Goal: Task Accomplishment & Management: Manage account settings

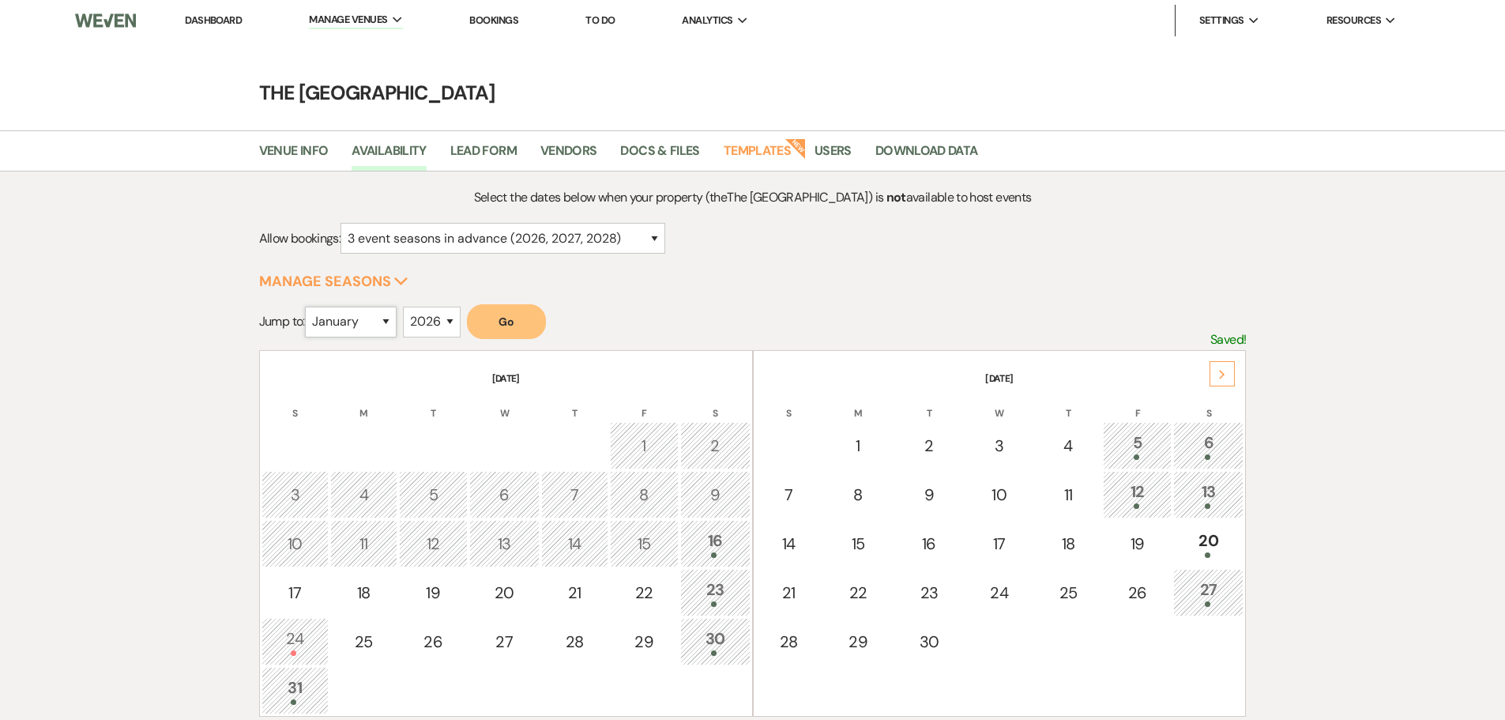
click at [346, 322] on select "January February March April May June July August September October November De…" at bounding box center [351, 322] width 92 height 31
select select "4"
click at [308, 307] on select "January February March April May June July August September October November De…" at bounding box center [351, 322] width 92 height 31
click at [517, 329] on button "Go" at bounding box center [506, 321] width 79 height 35
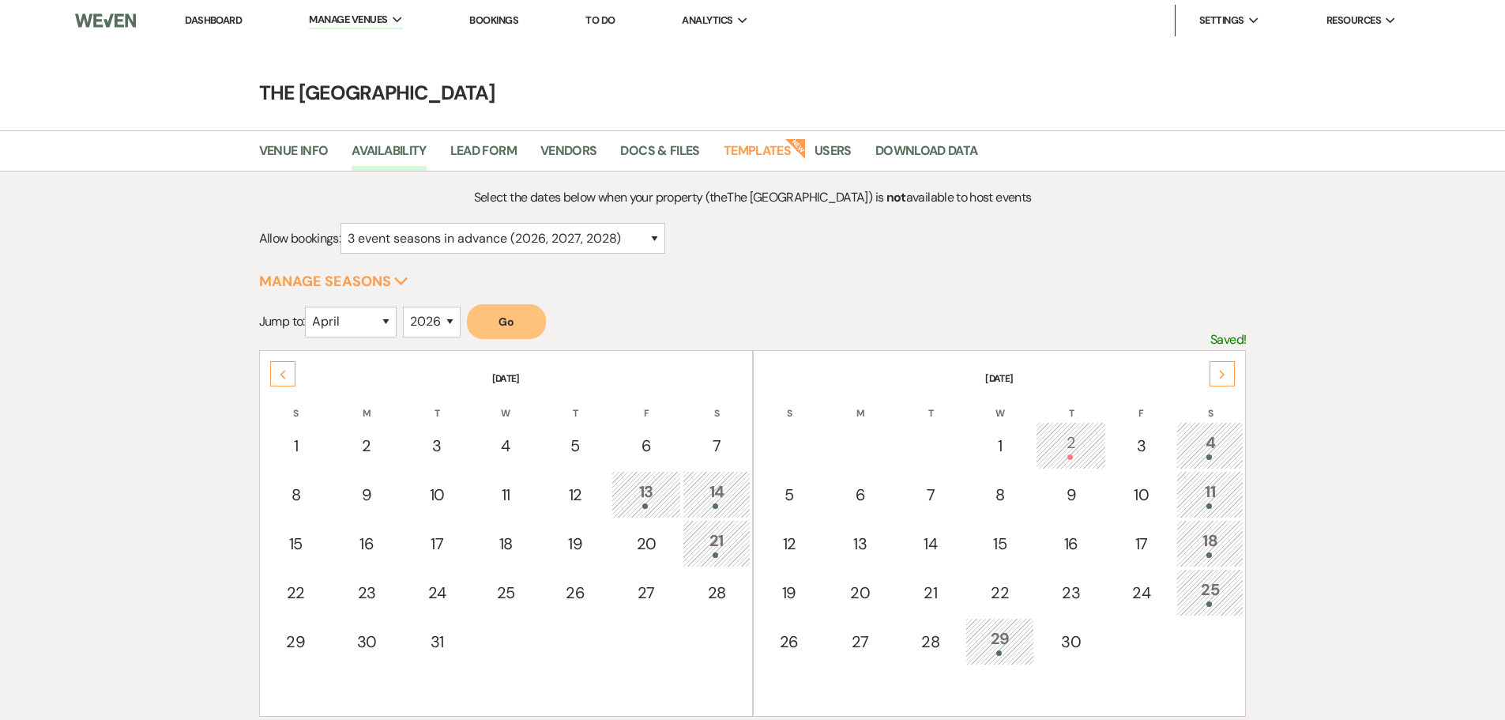
click at [1227, 370] on div "Next" at bounding box center [1222, 373] width 25 height 25
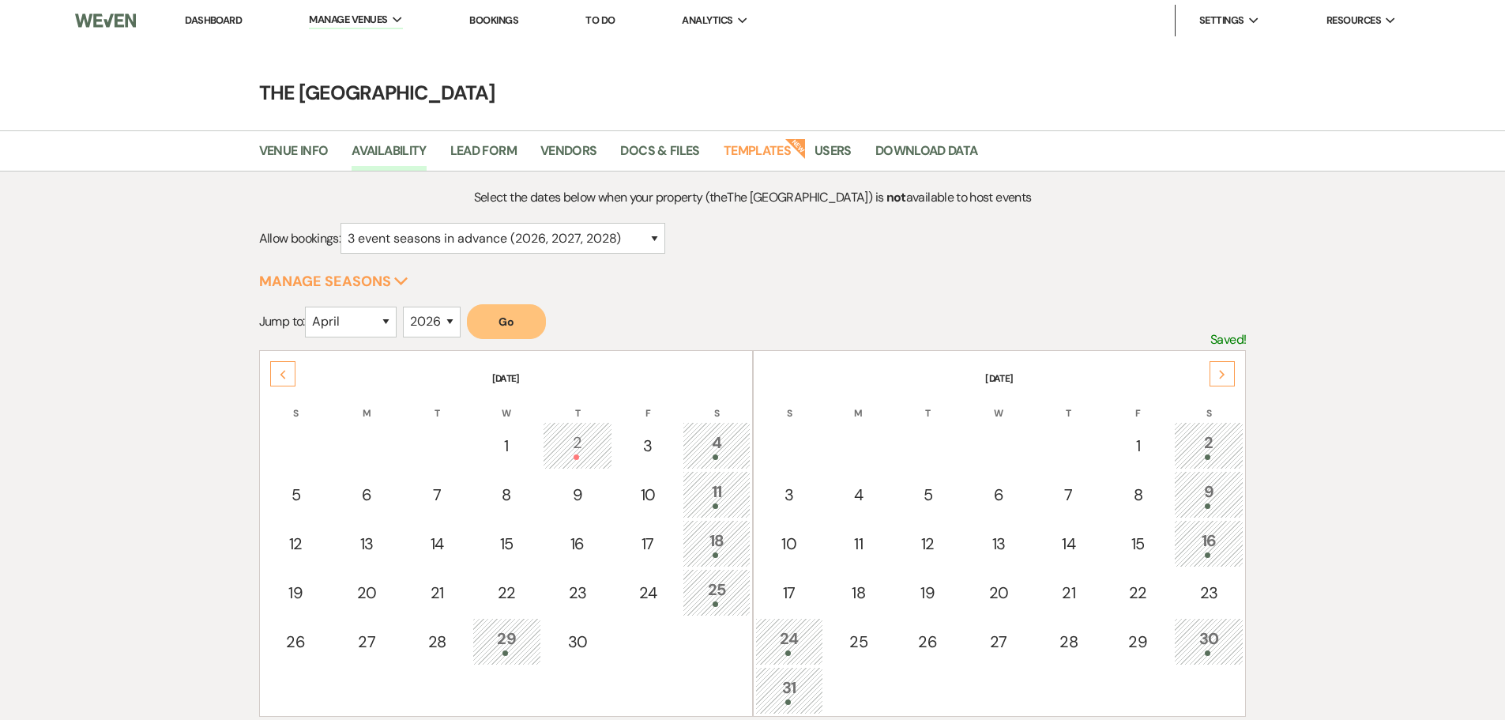
click at [284, 378] on use at bounding box center [283, 374] width 6 height 9
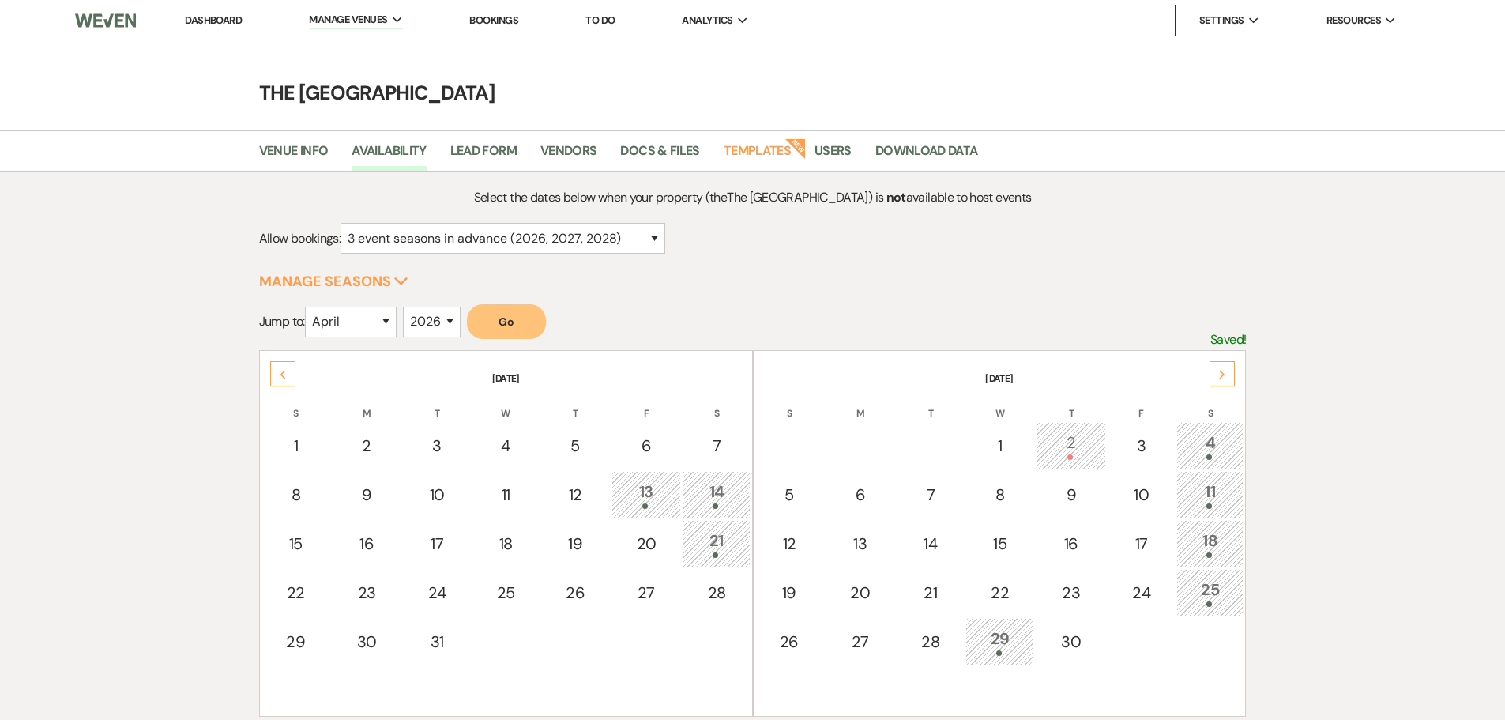
click at [1224, 378] on icon "Next" at bounding box center [1222, 374] width 8 height 9
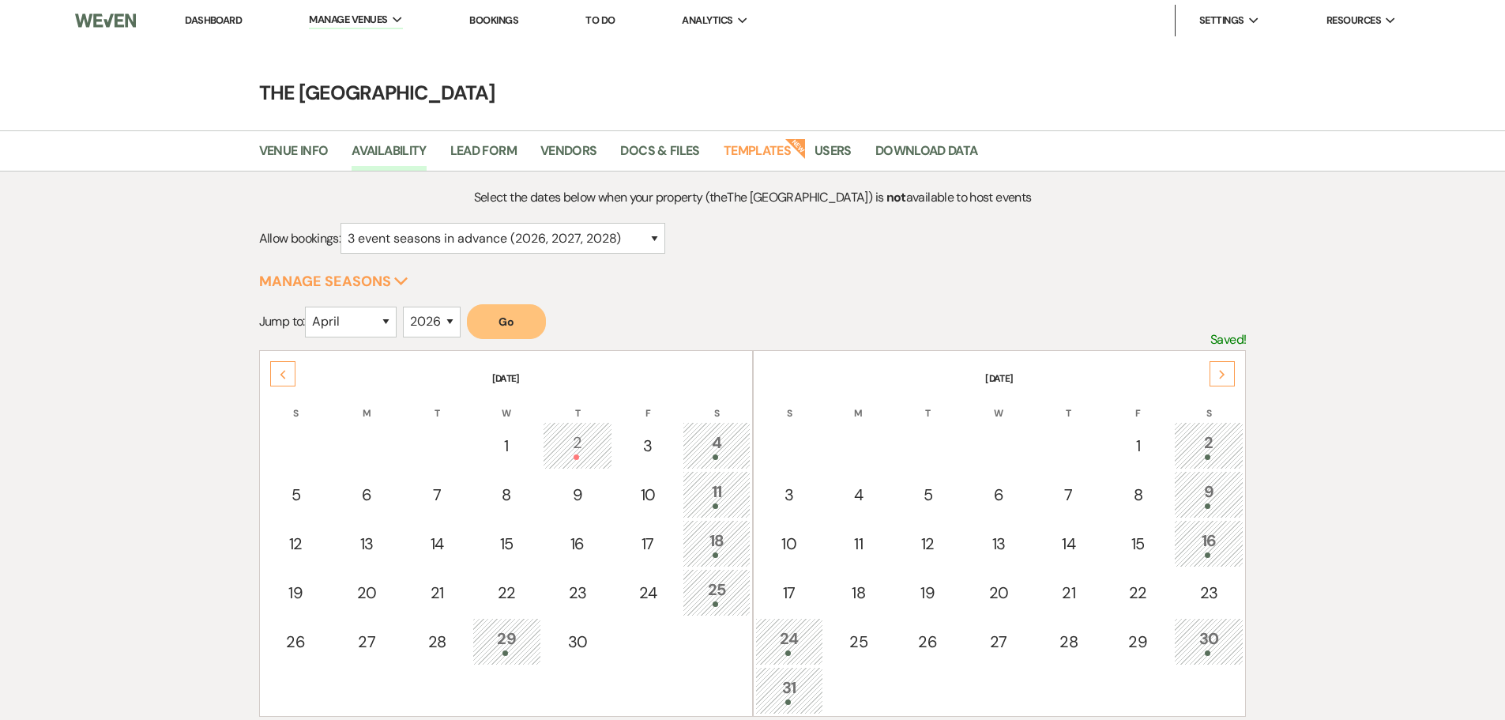
click at [1224, 379] on div "Next" at bounding box center [1222, 373] width 25 height 25
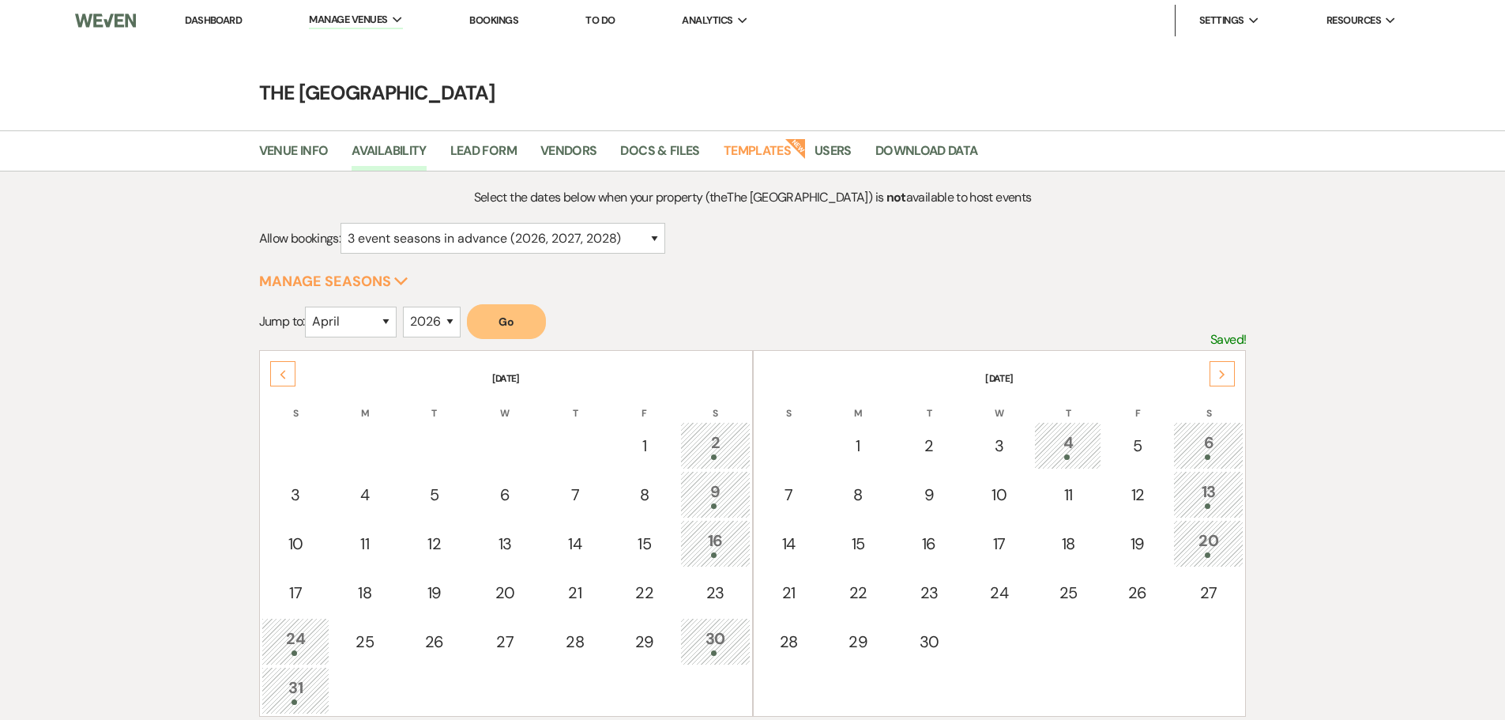
click at [1224, 379] on div "Next" at bounding box center [1222, 373] width 25 height 25
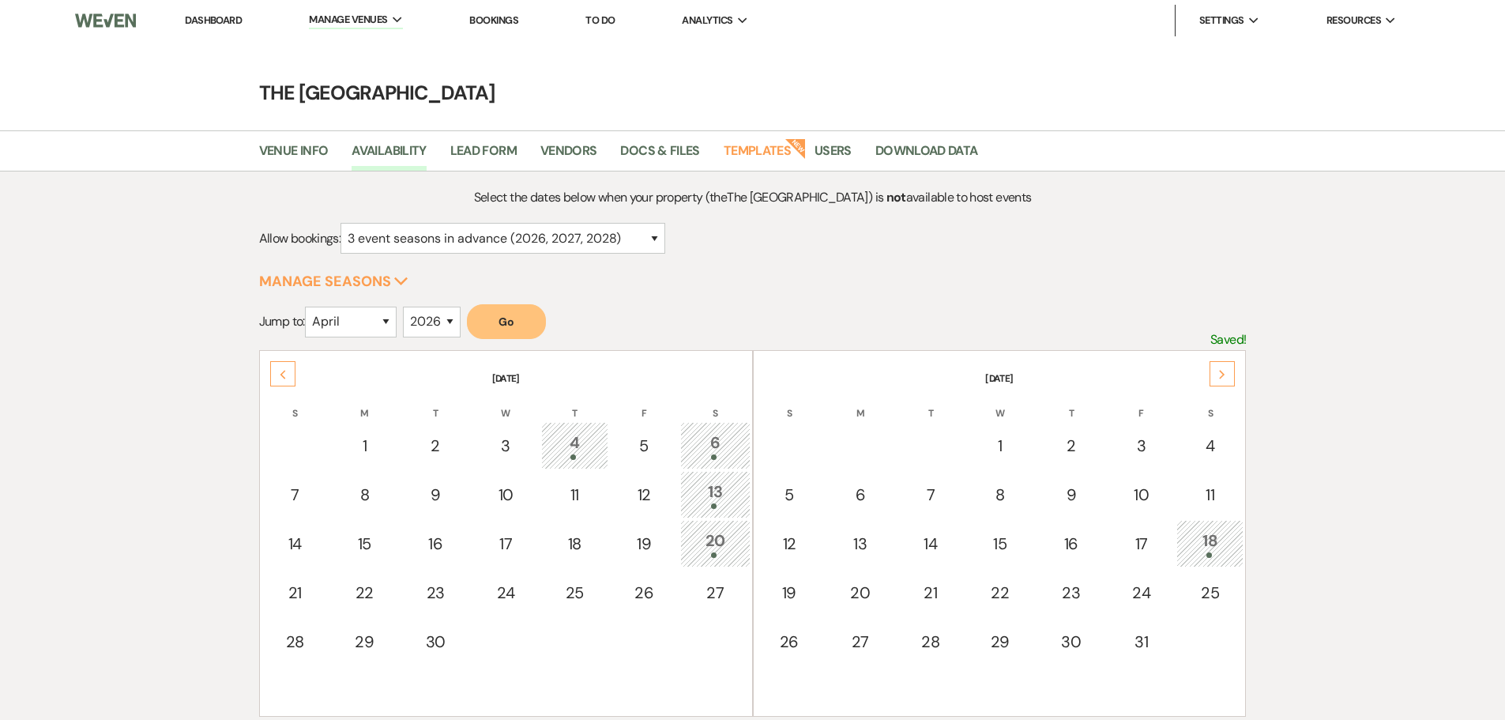
click at [1224, 379] on div "Next" at bounding box center [1222, 373] width 25 height 25
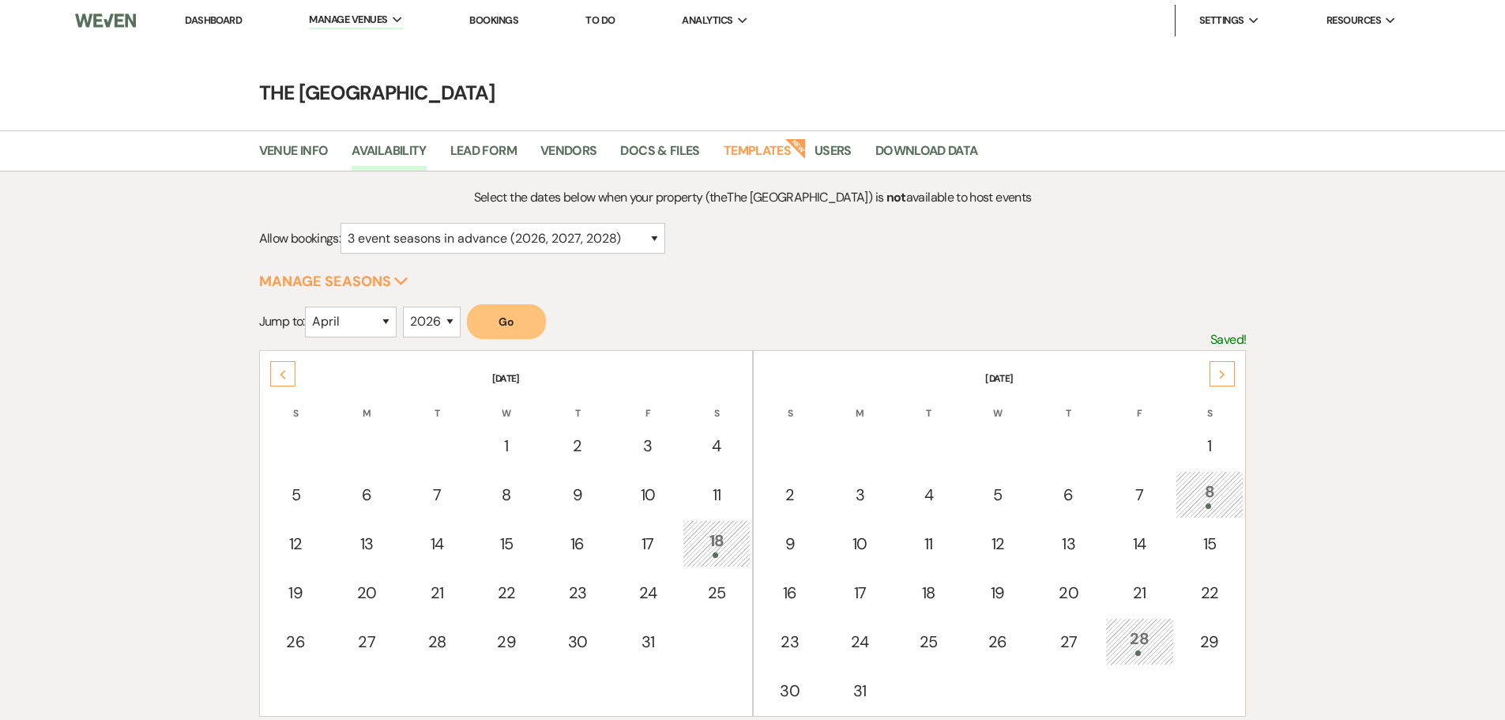
click at [1224, 379] on div "Next" at bounding box center [1222, 373] width 25 height 25
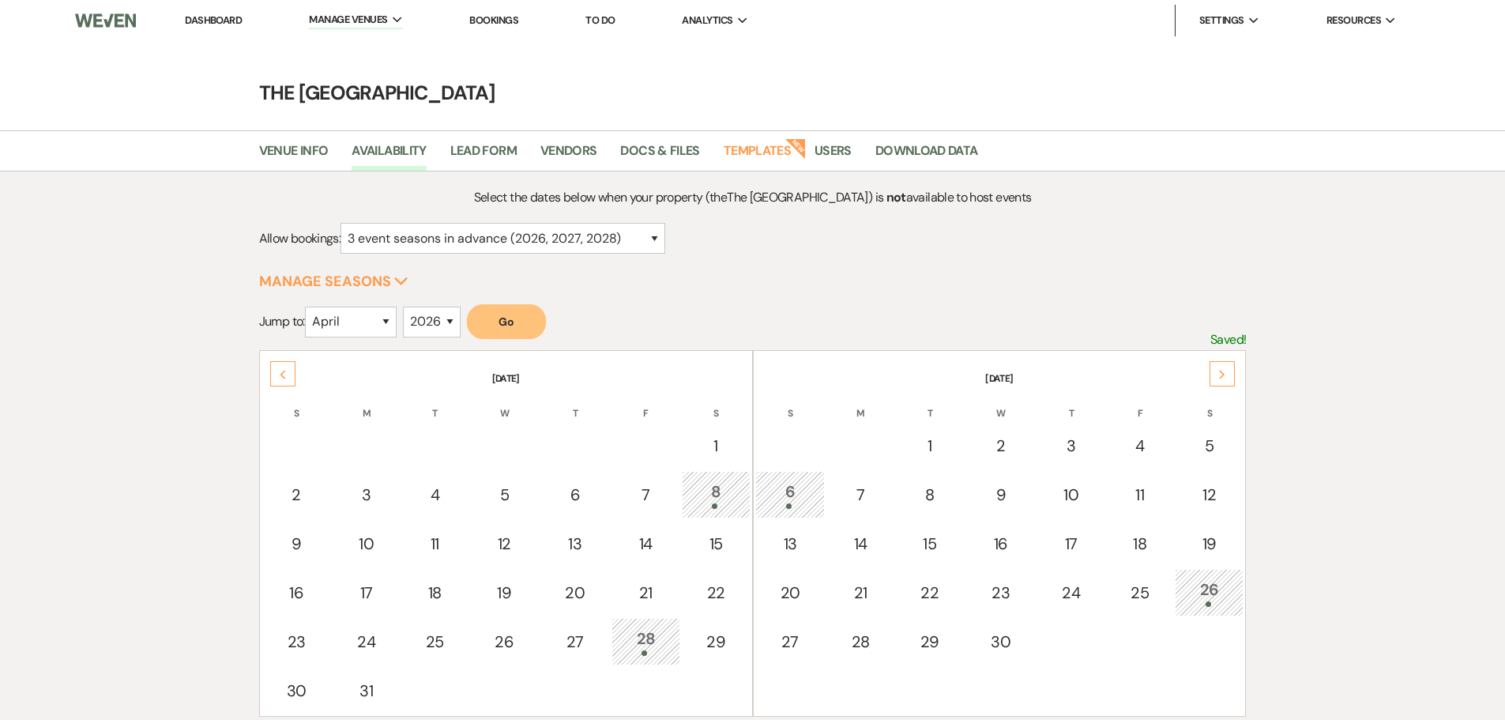
click at [1224, 379] on div "Next" at bounding box center [1222, 373] width 25 height 25
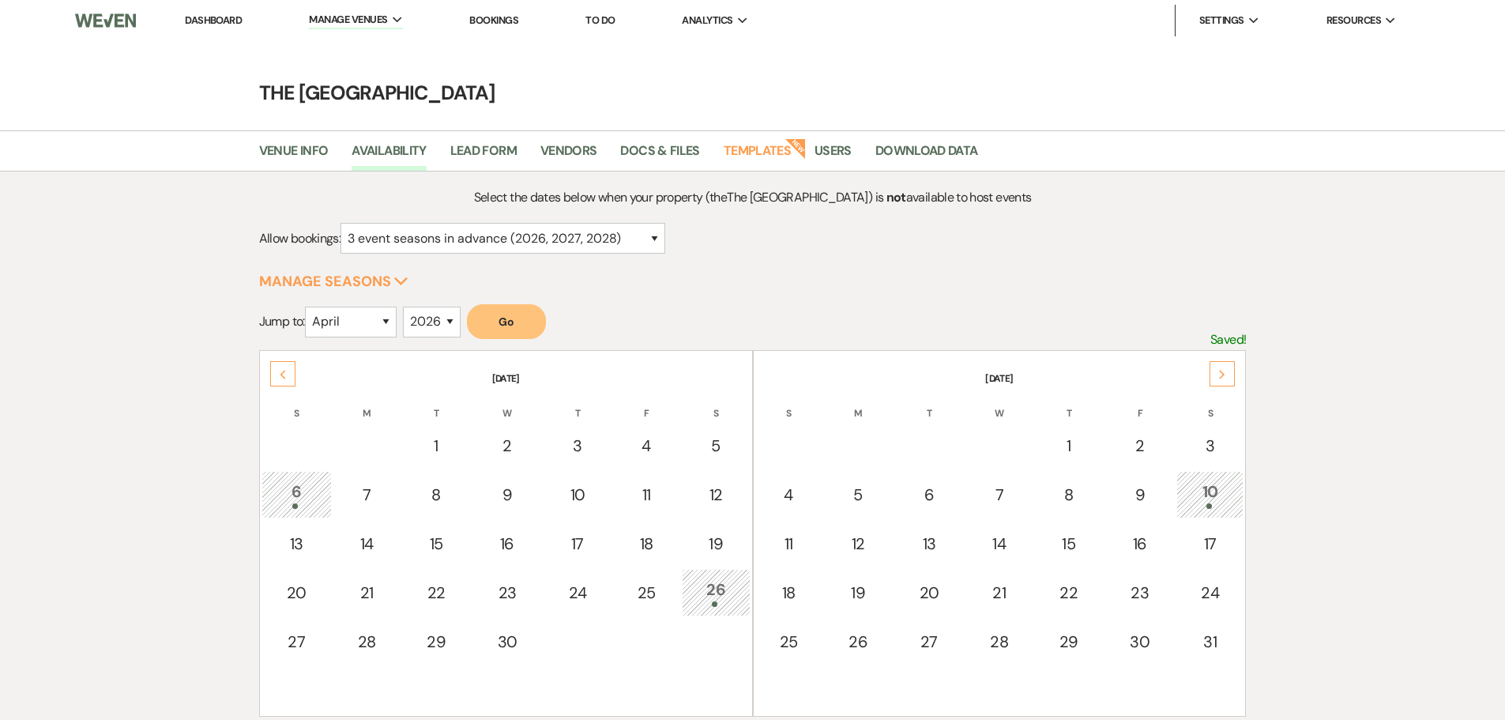
click at [1224, 379] on div "Next" at bounding box center [1222, 373] width 25 height 25
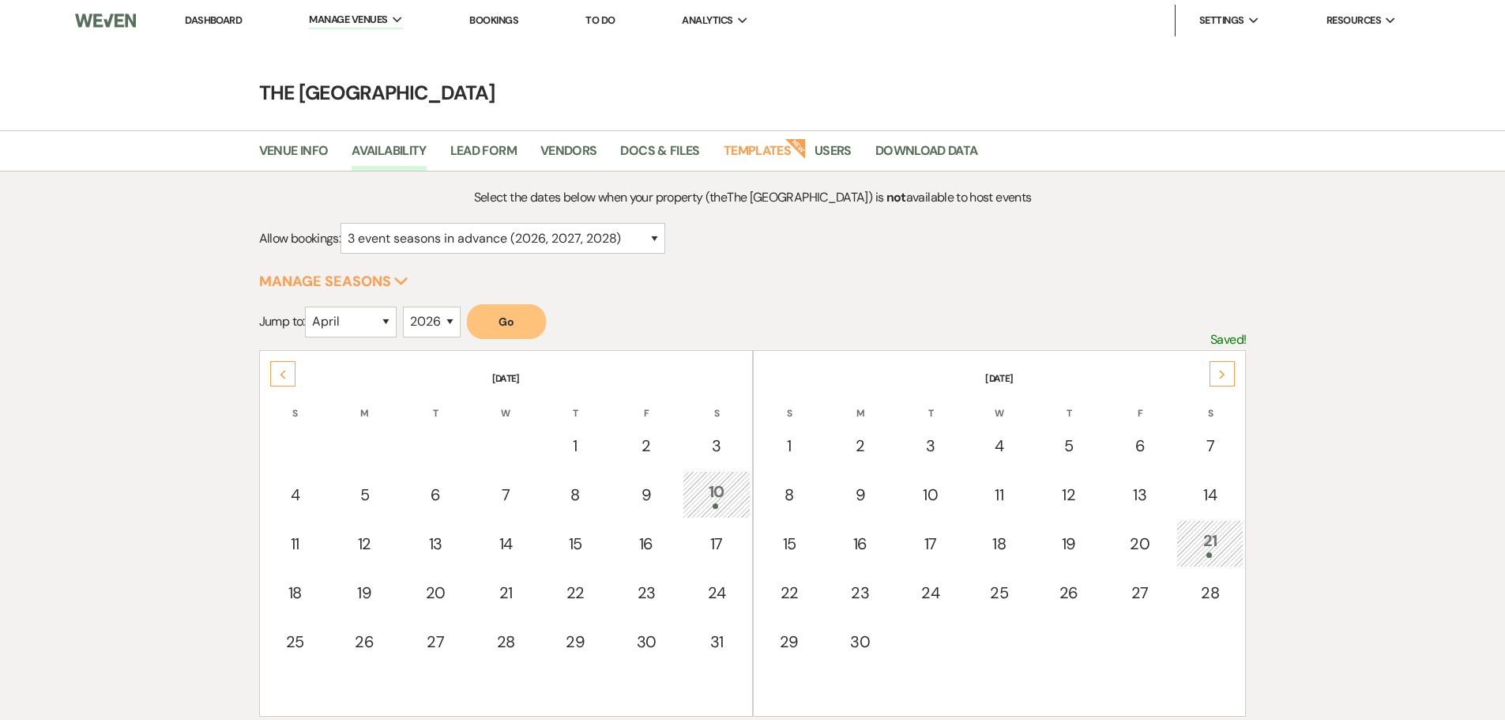
click at [281, 371] on icon "Previous" at bounding box center [283, 374] width 8 height 9
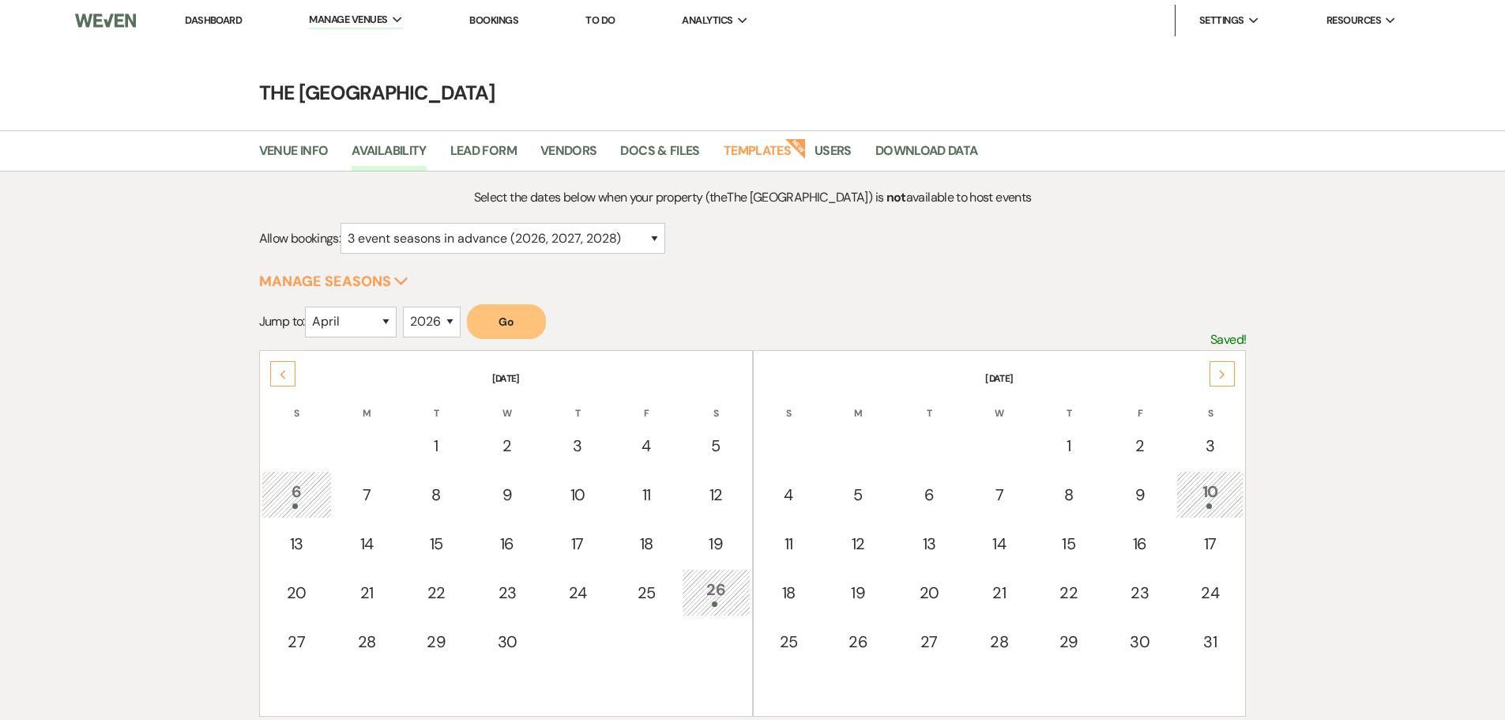
click at [281, 371] on icon "Previous" at bounding box center [283, 374] width 8 height 9
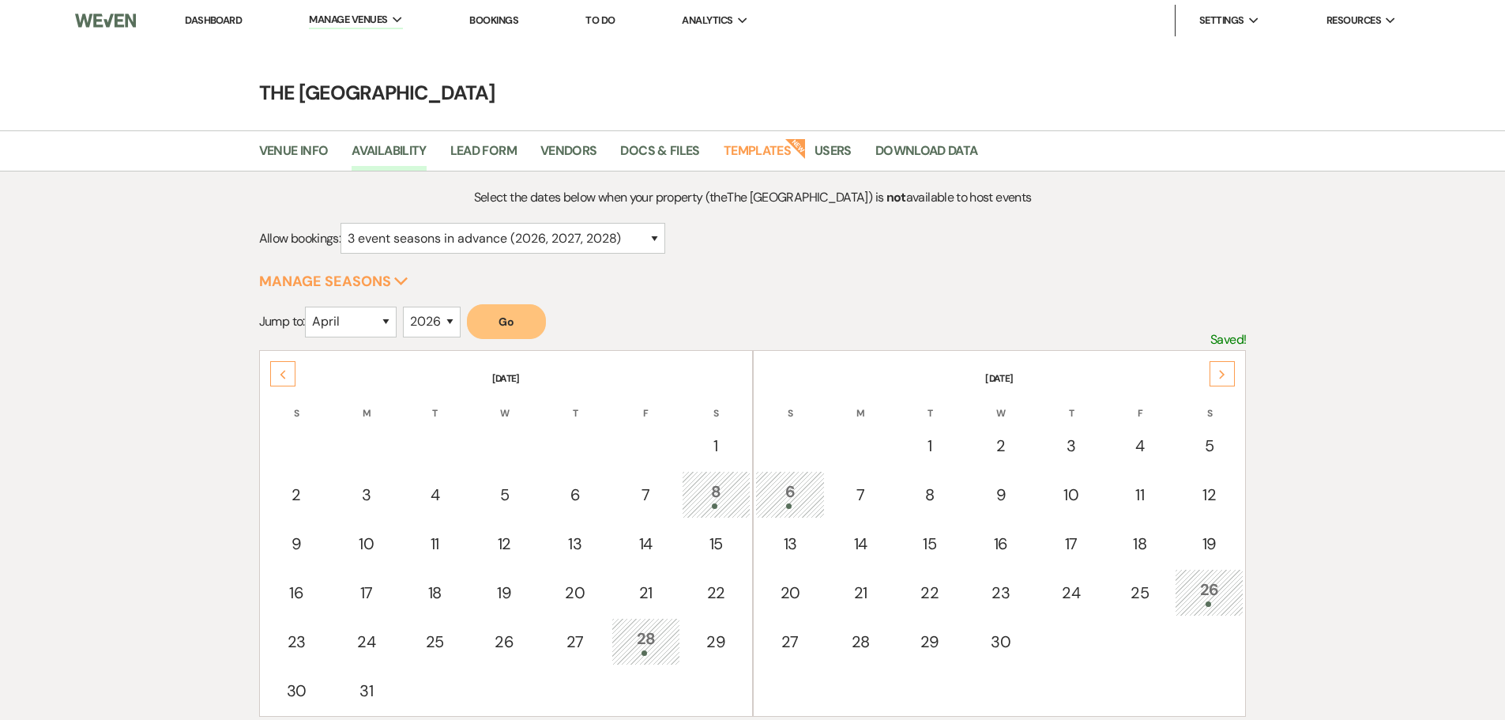
click at [281, 371] on icon "Previous" at bounding box center [283, 374] width 8 height 9
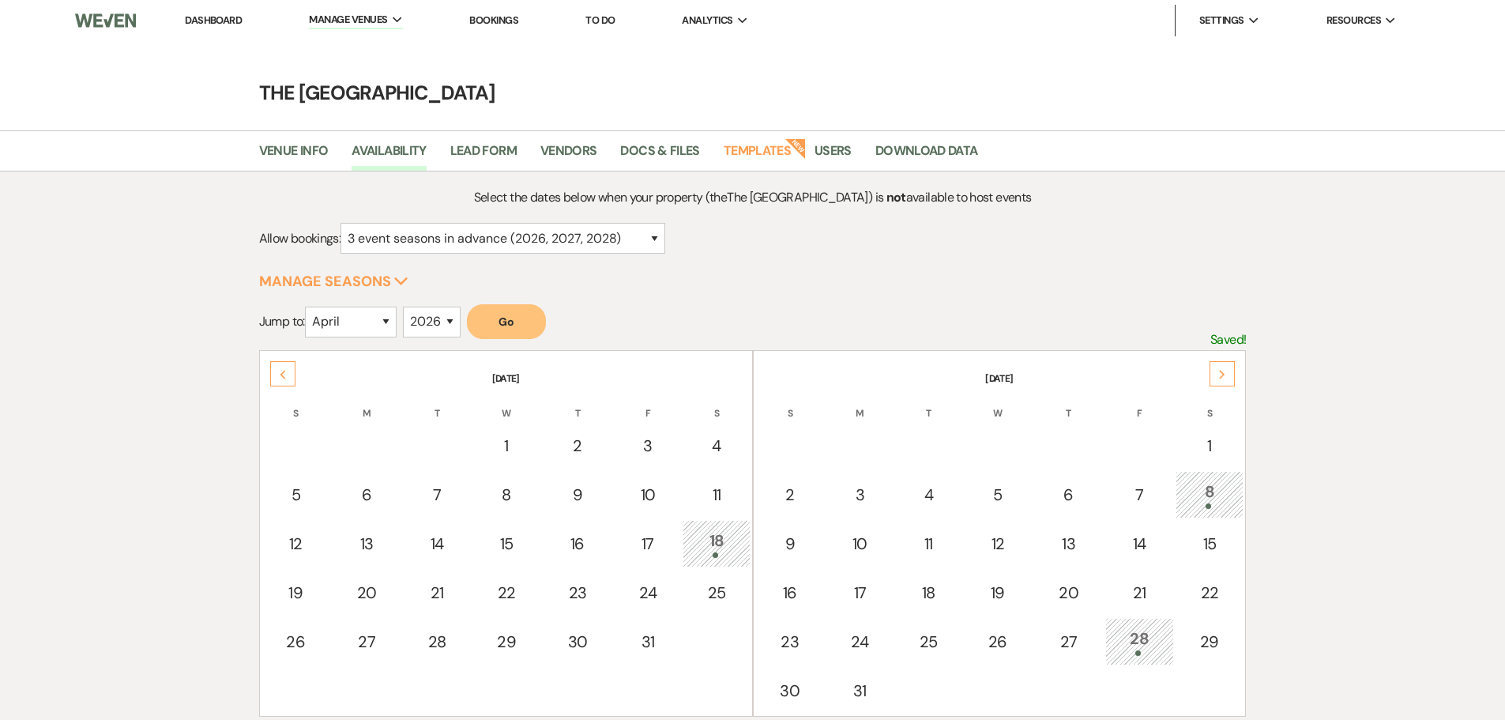
click at [281, 371] on icon "Previous" at bounding box center [283, 374] width 8 height 9
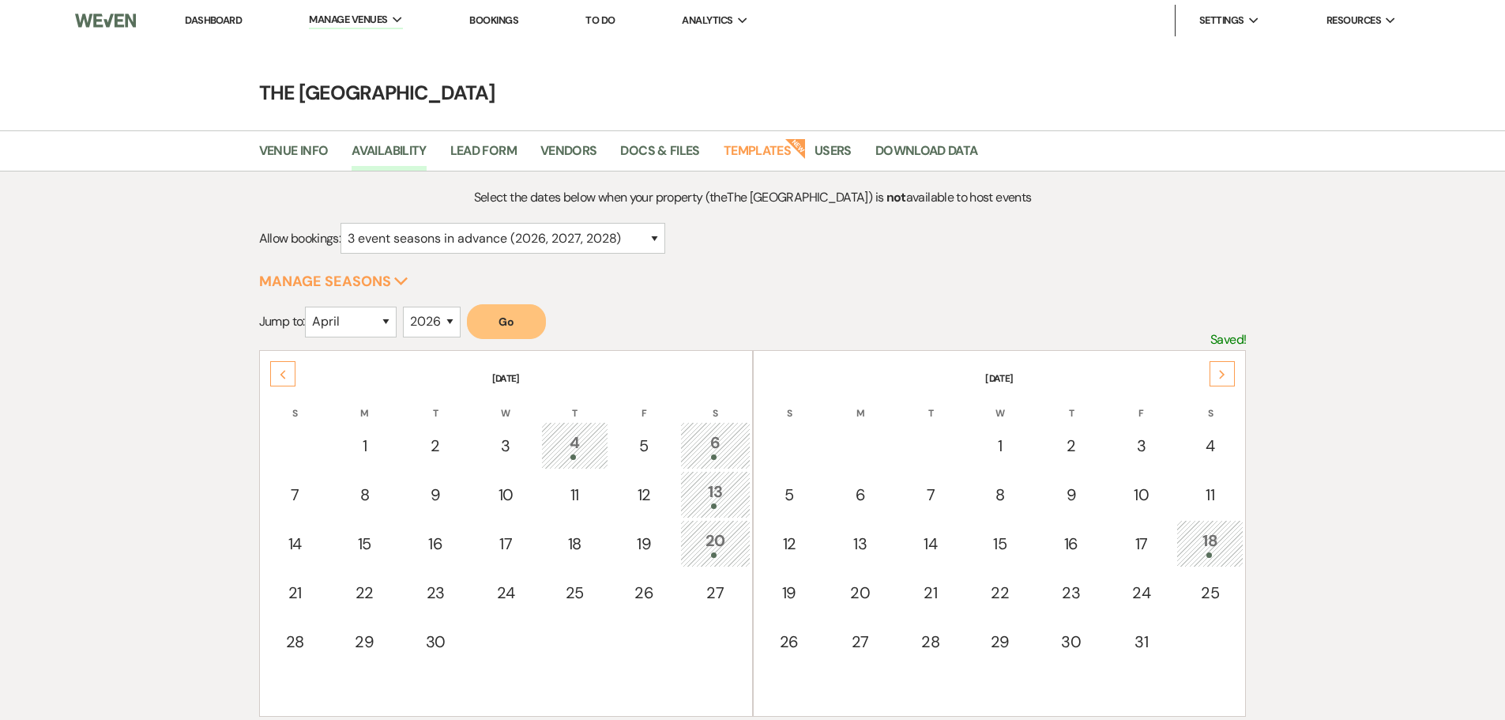
click at [281, 371] on icon "Previous" at bounding box center [283, 374] width 8 height 9
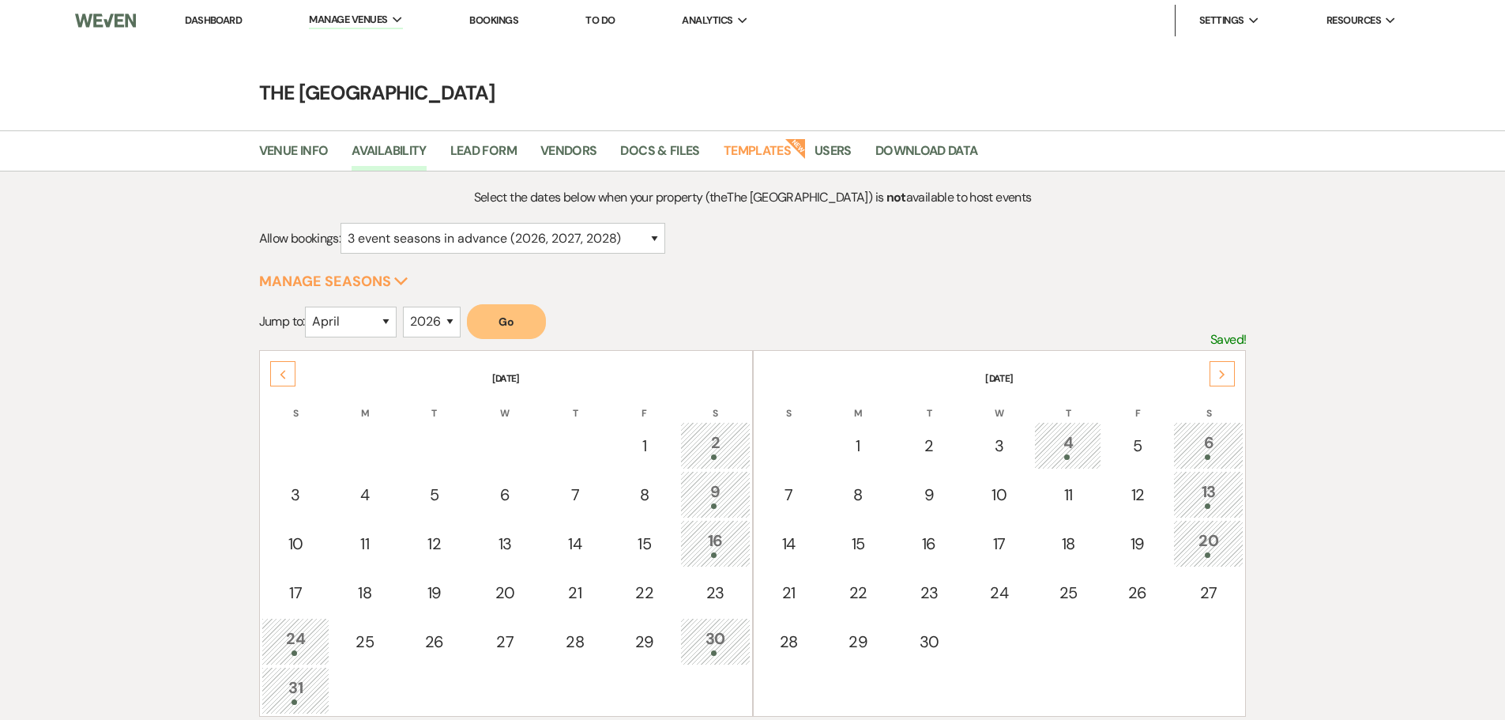
click at [281, 371] on icon "Previous" at bounding box center [283, 374] width 8 height 9
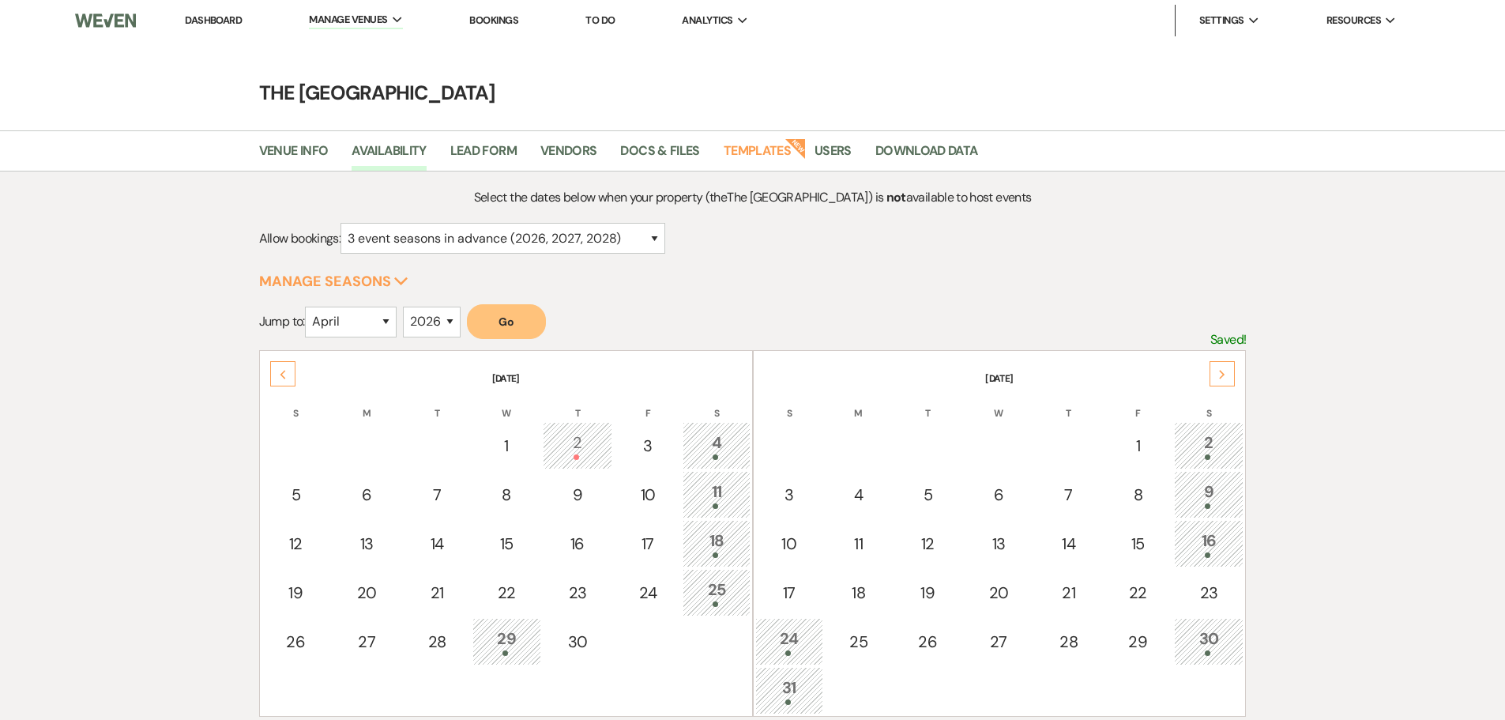
click at [281, 371] on icon "Previous" at bounding box center [283, 374] width 8 height 9
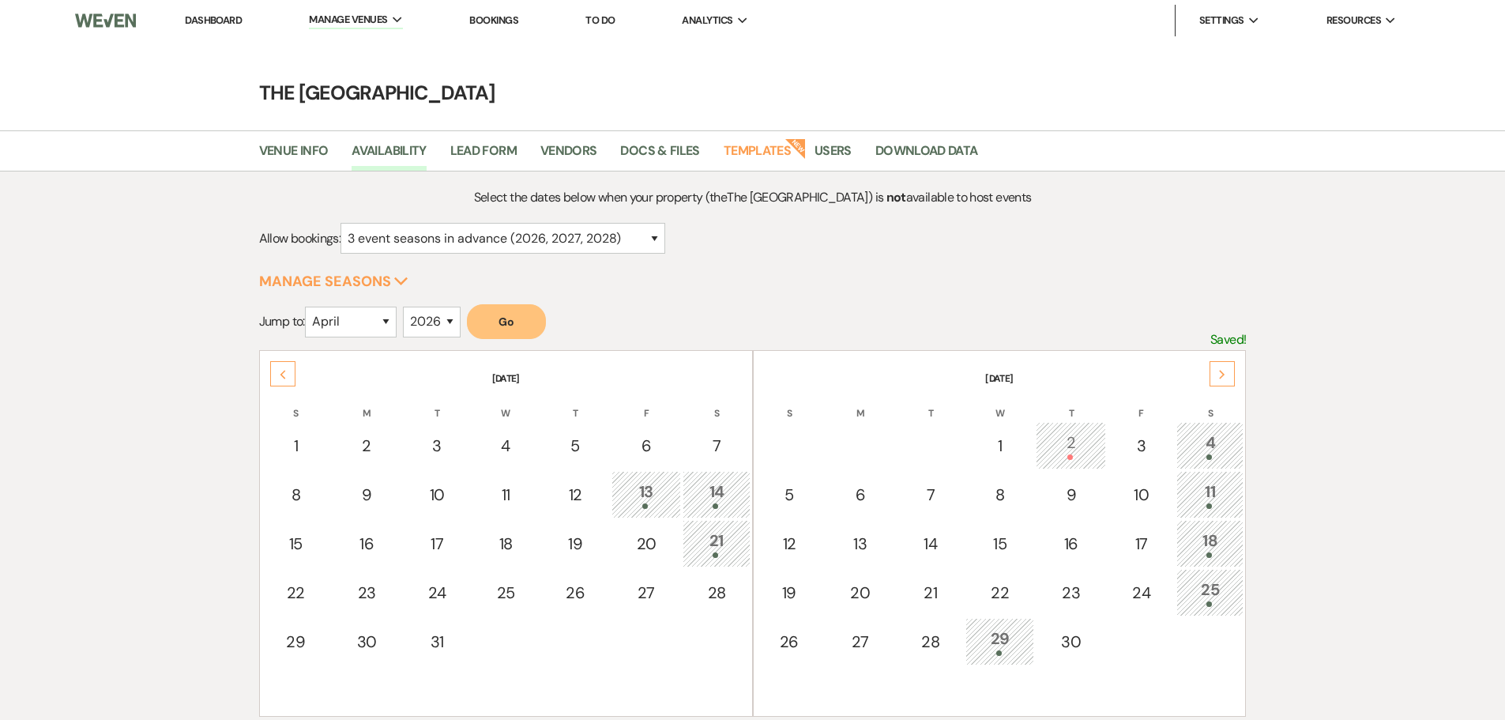
click at [281, 371] on icon "Previous" at bounding box center [283, 374] width 8 height 9
